Goal: Transaction & Acquisition: Obtain resource

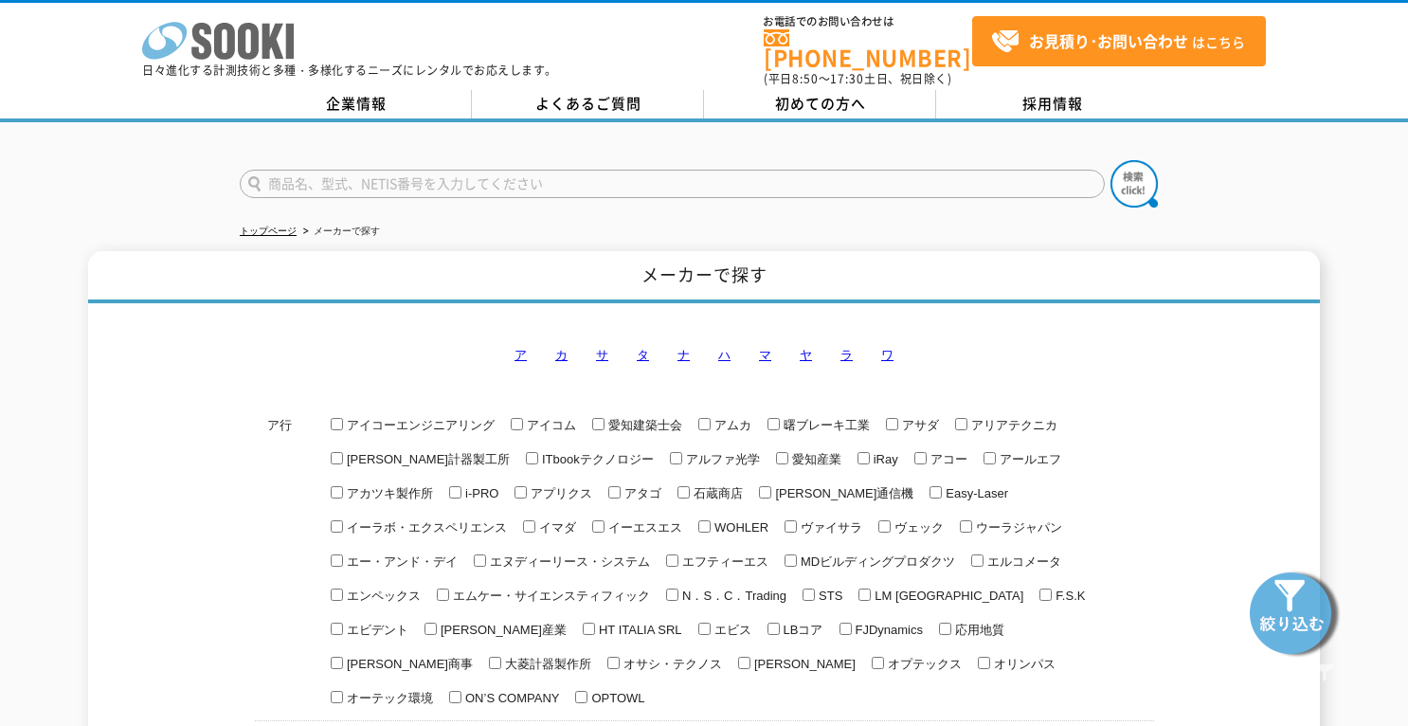
click at [268, 42] on polygon at bounding box center [273, 41] width 22 height 35
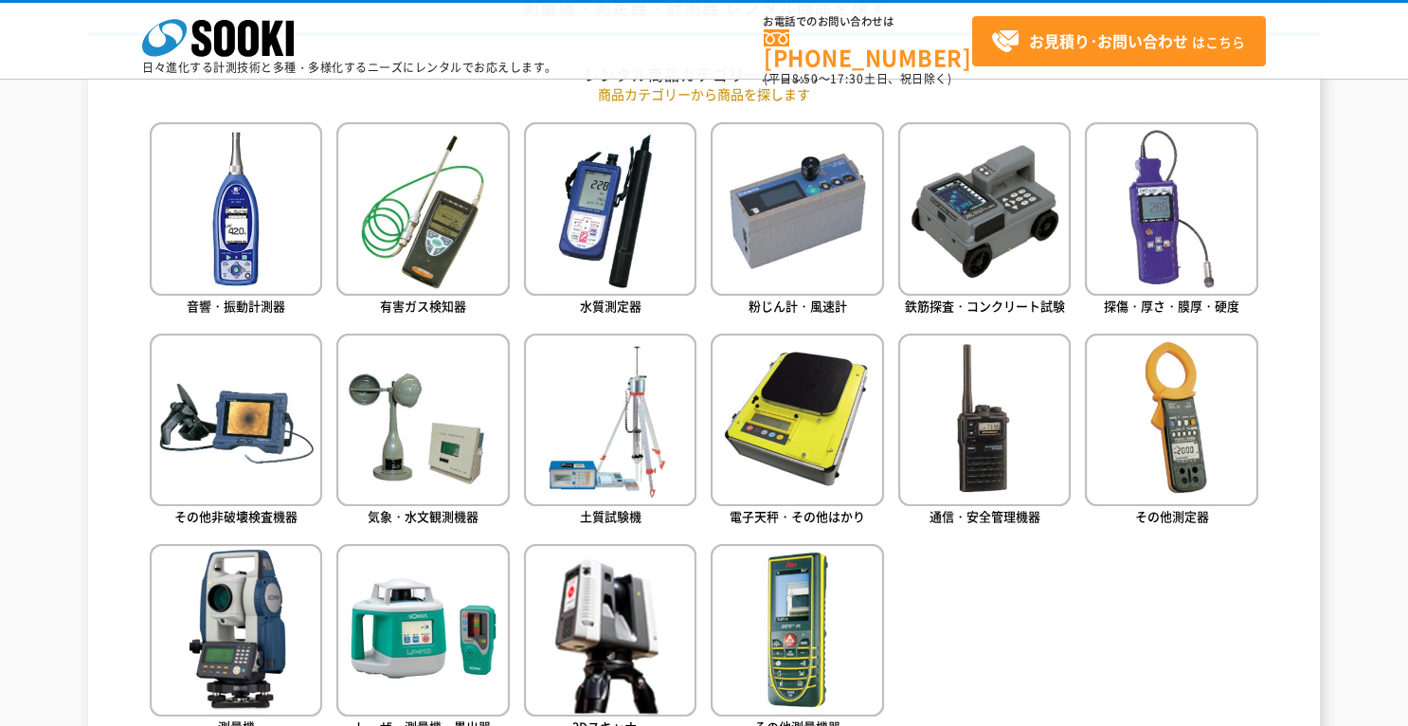
scroll to position [1042, 0]
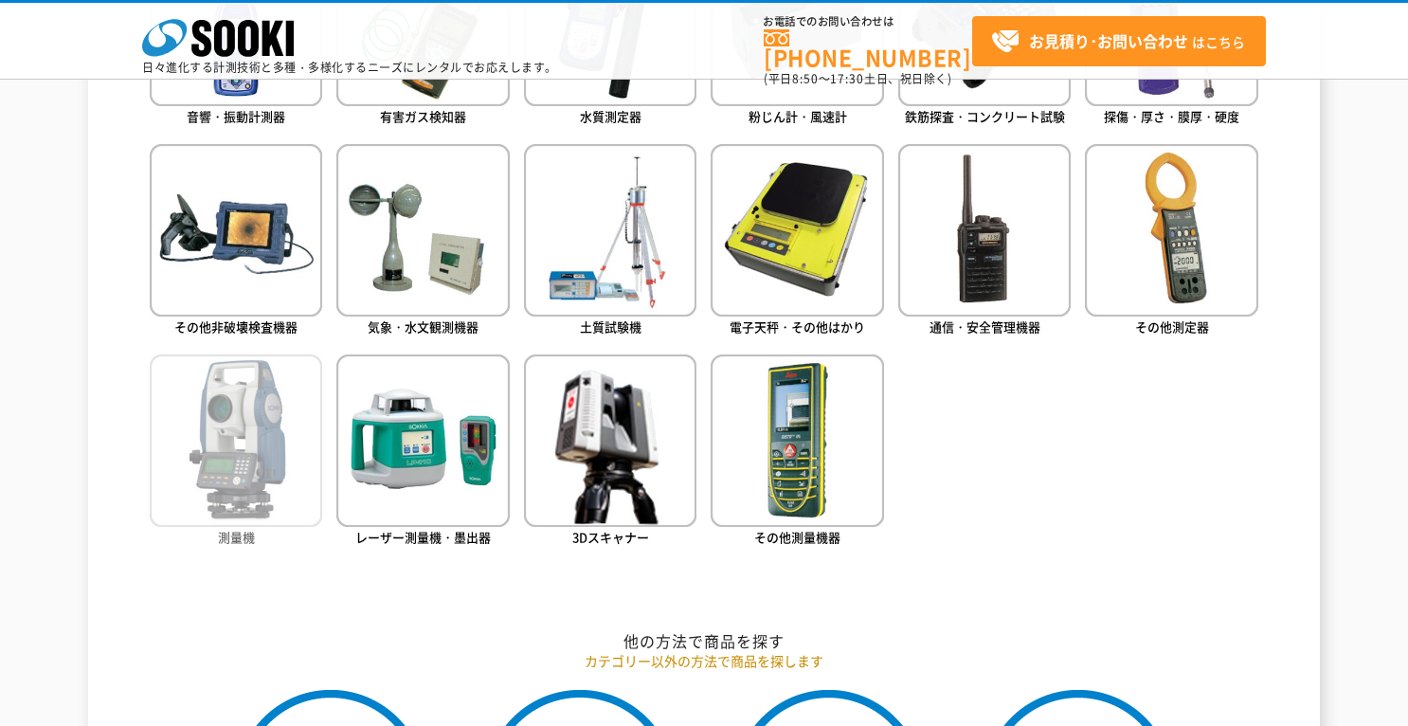
click at [223, 434] on img at bounding box center [236, 440] width 172 height 172
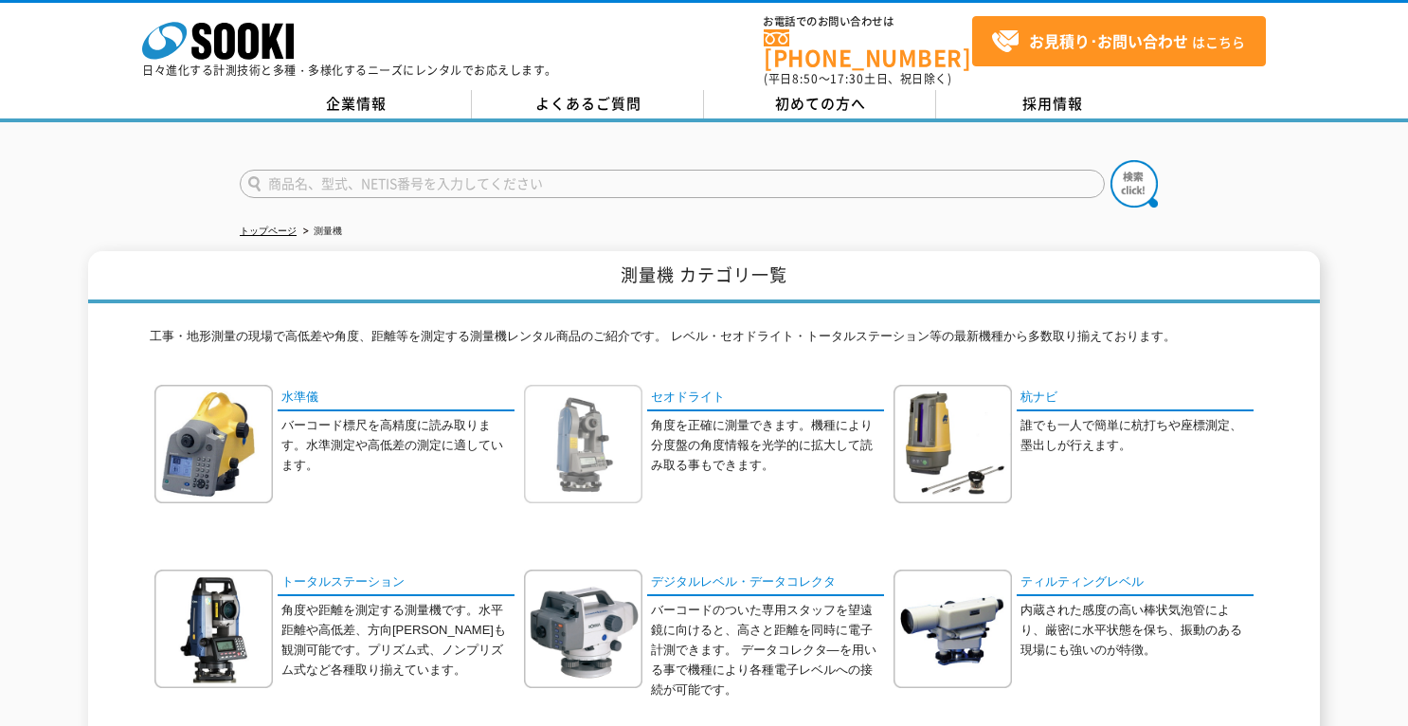
click at [579, 423] on img at bounding box center [583, 444] width 118 height 118
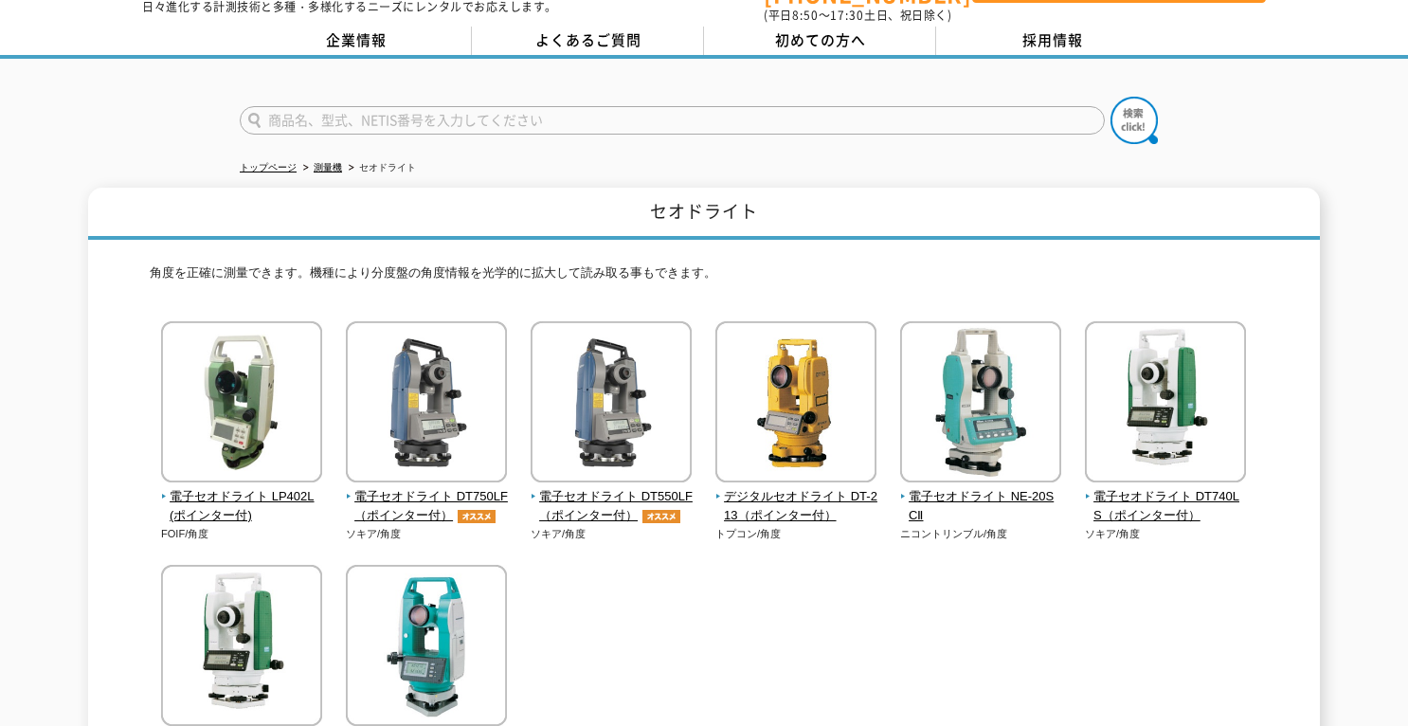
scroll to position [95, 0]
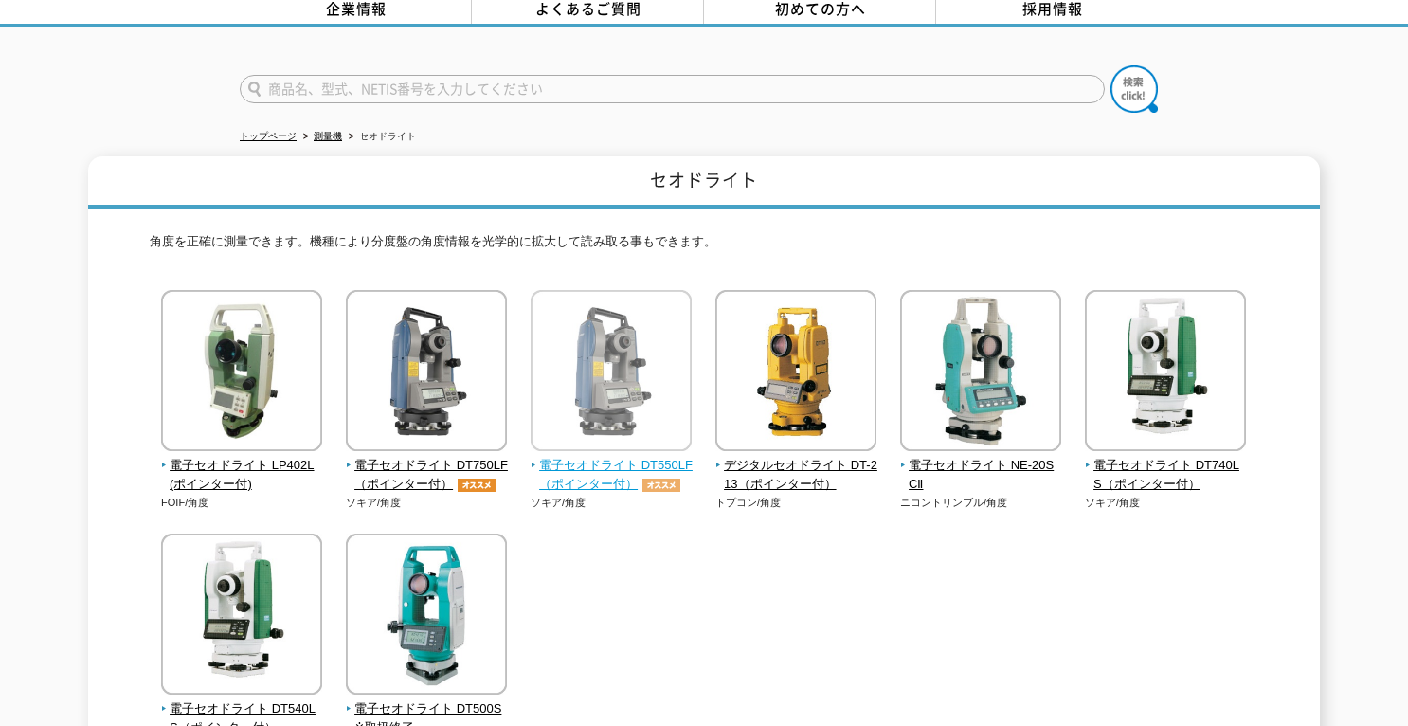
click at [600, 456] on span "電子セオドライト DT550LF（ポインター付）" at bounding box center [612, 476] width 162 height 40
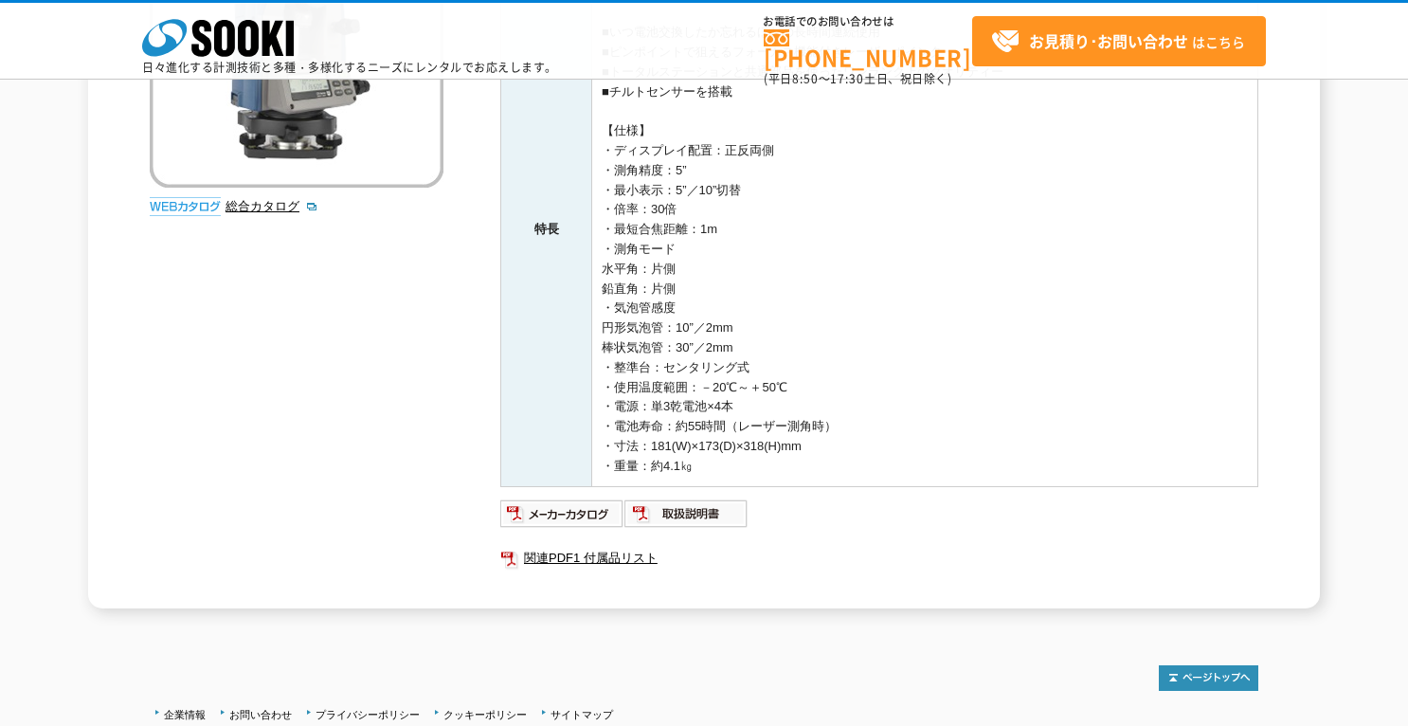
scroll to position [474, 0]
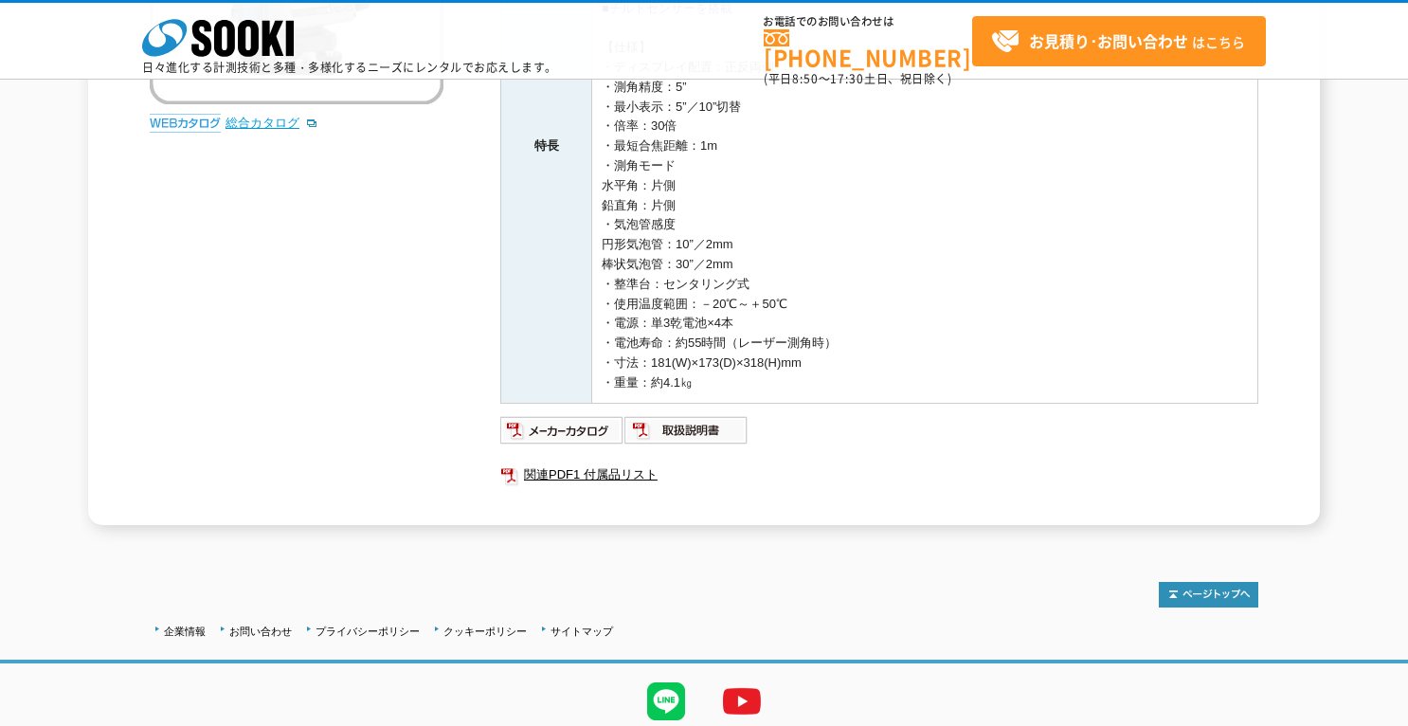
click at [245, 116] on link "総合カタログ" at bounding box center [272, 123] width 93 height 14
